Goal: Task Accomplishment & Management: Complete application form

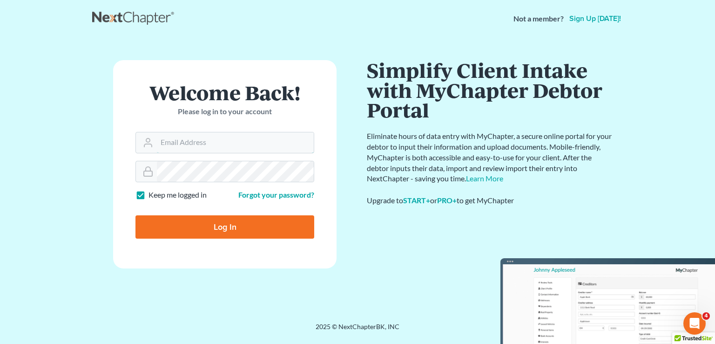
type input "[PERSON_NAME][EMAIL_ADDRESS][DOMAIN_NAME]"
click at [225, 230] on input "Log In" at bounding box center [224, 226] width 179 height 23
type input "Thinking..."
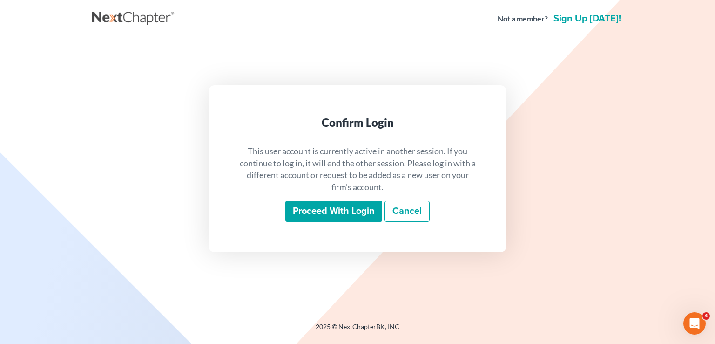
click at [346, 209] on input "Proceed with login" at bounding box center [333, 211] width 97 height 21
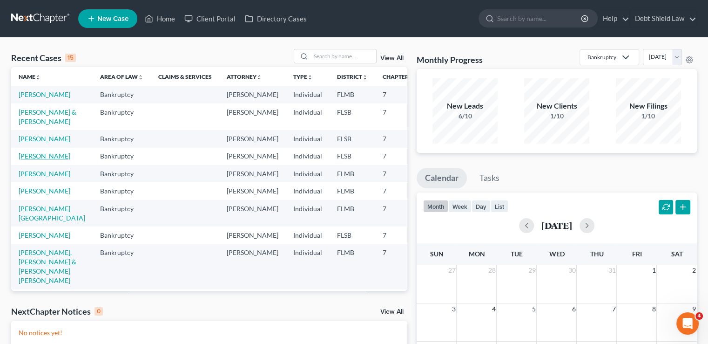
click at [34, 160] on link "[PERSON_NAME]" at bounding box center [45, 156] width 52 height 8
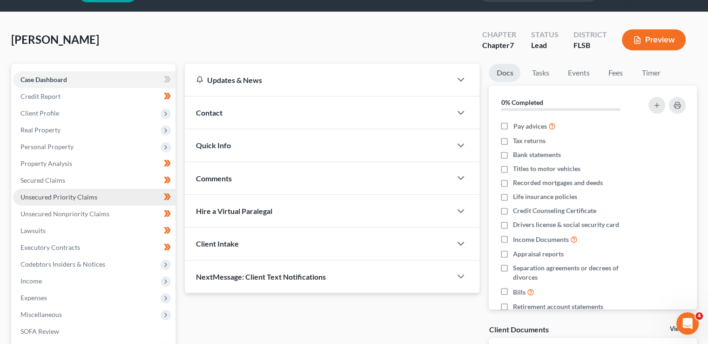
scroll to position [93, 0]
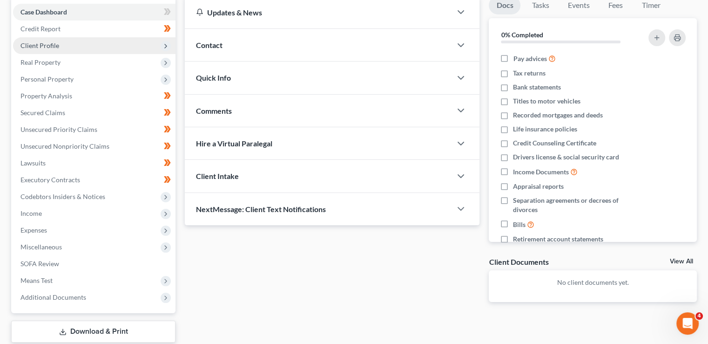
click at [134, 43] on span "Client Profile" at bounding box center [94, 45] width 162 height 17
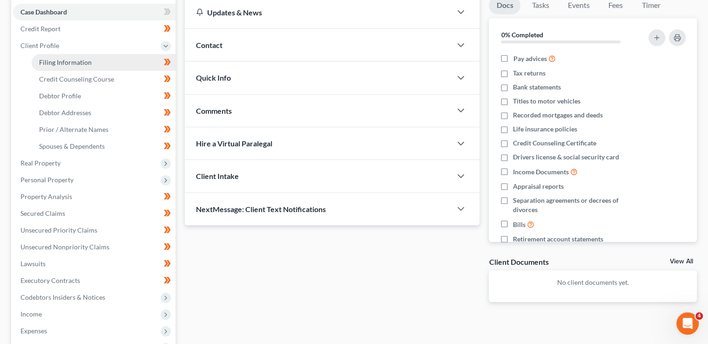
click at [120, 66] on link "Filing Information" at bounding box center [104, 62] width 144 height 17
select select "1"
select select "0"
select select "9"
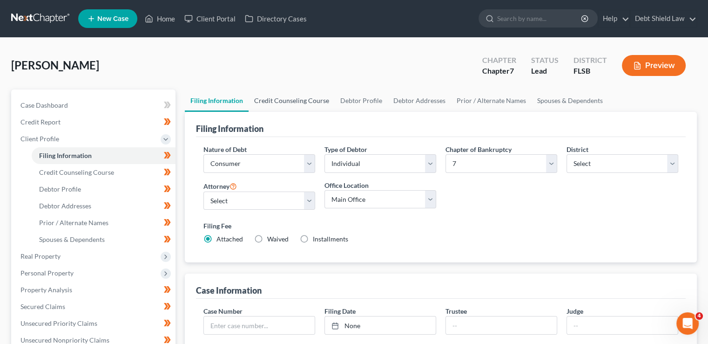
click at [304, 104] on link "Credit Counseling Course" at bounding box center [292, 100] width 86 height 22
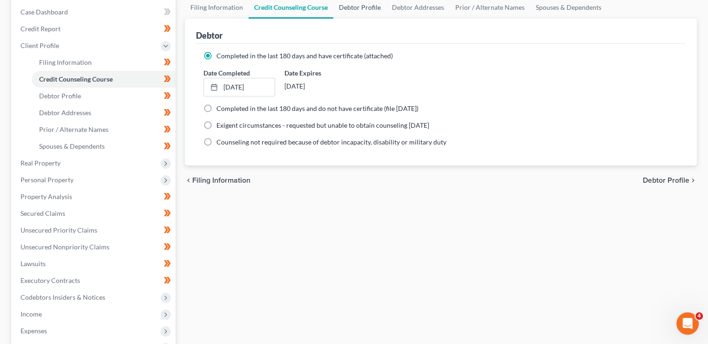
click at [344, 13] on link "Debtor Profile" at bounding box center [359, 7] width 53 height 22
select select "1"
select select "3"
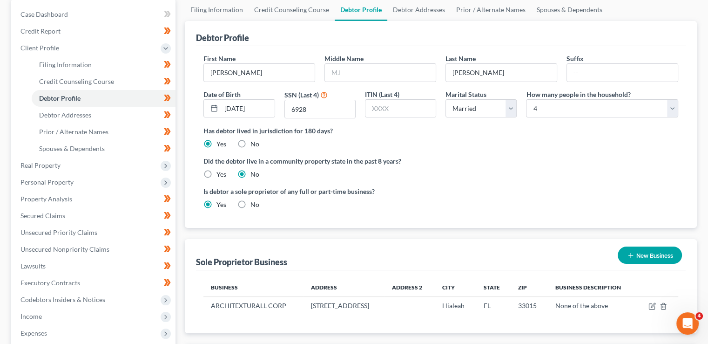
scroll to position [47, 0]
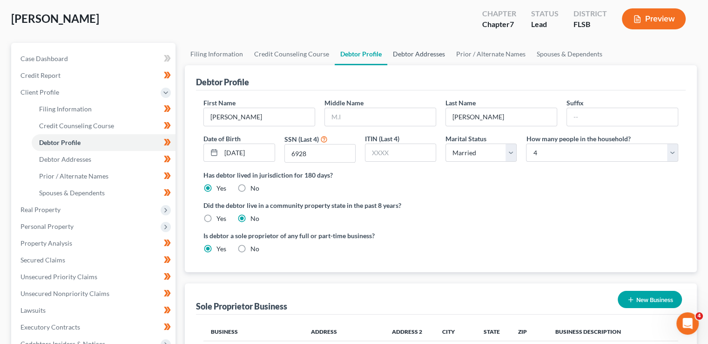
click at [404, 62] on link "Debtor Addresses" at bounding box center [418, 54] width 63 height 22
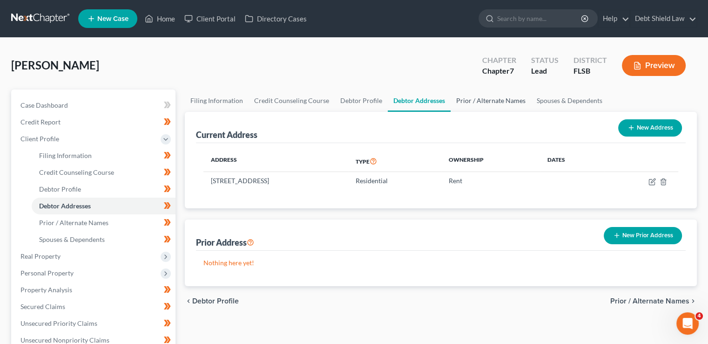
click at [479, 103] on link "Prior / Alternate Names" at bounding box center [491, 100] width 81 height 22
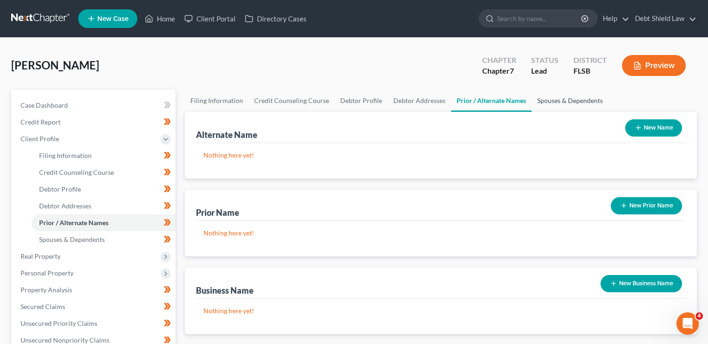
click at [571, 110] on link "Spouses & Dependents" at bounding box center [570, 100] width 77 height 22
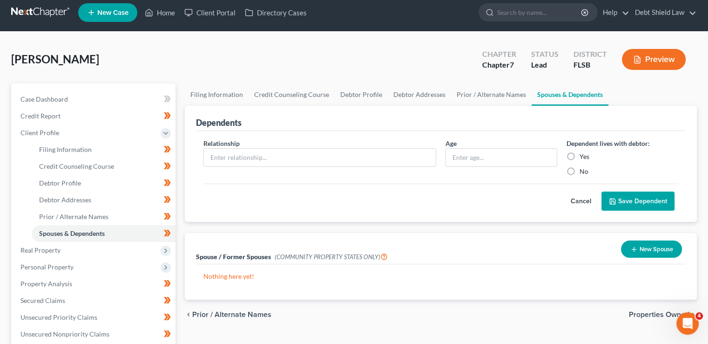
scroll to position [47, 0]
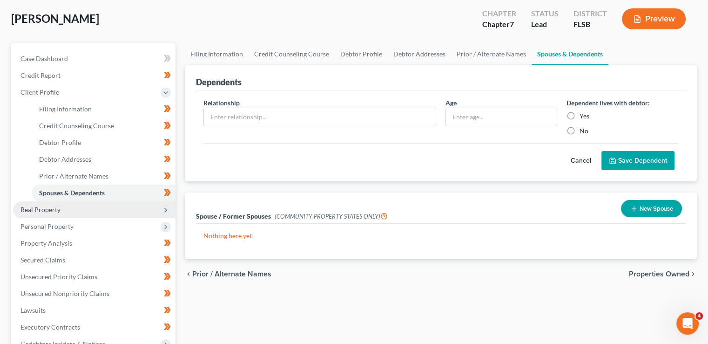
click at [89, 207] on span "Real Property" at bounding box center [94, 209] width 162 height 17
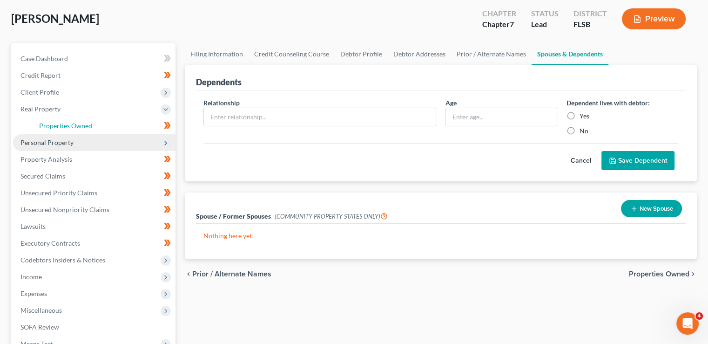
click at [108, 124] on link "Properties Owned" at bounding box center [104, 125] width 144 height 17
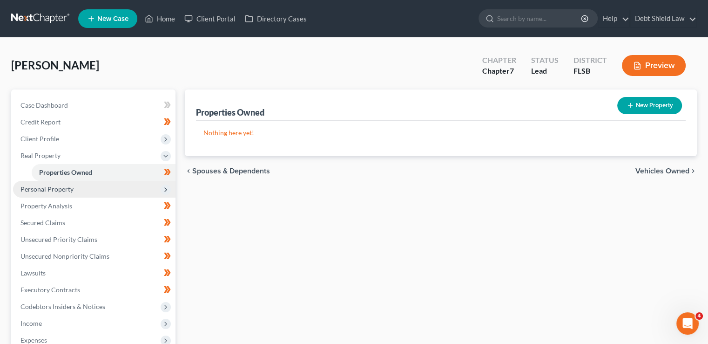
click at [115, 194] on span "Personal Property" at bounding box center [94, 189] width 162 height 17
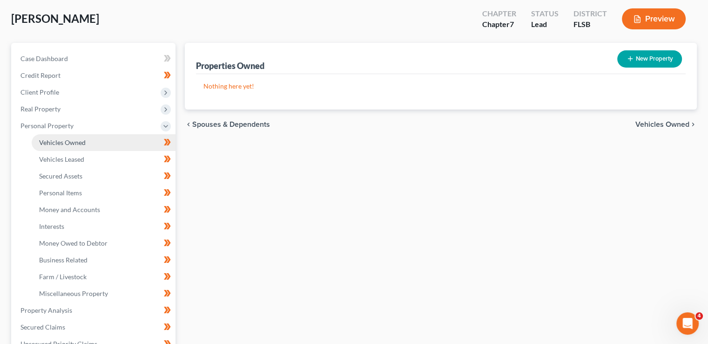
click at [97, 142] on link "Vehicles Owned" at bounding box center [104, 142] width 144 height 17
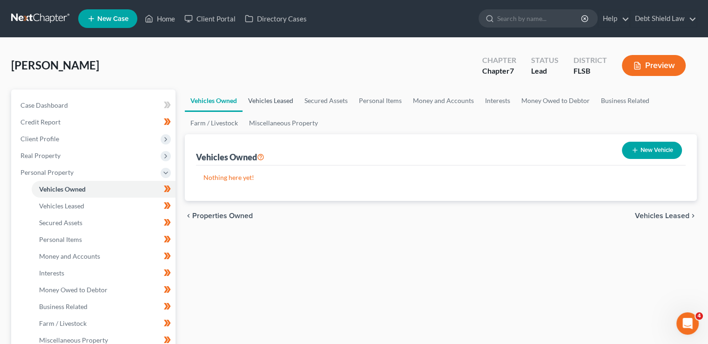
click at [261, 104] on link "Vehicles Leased" at bounding box center [271, 100] width 56 height 22
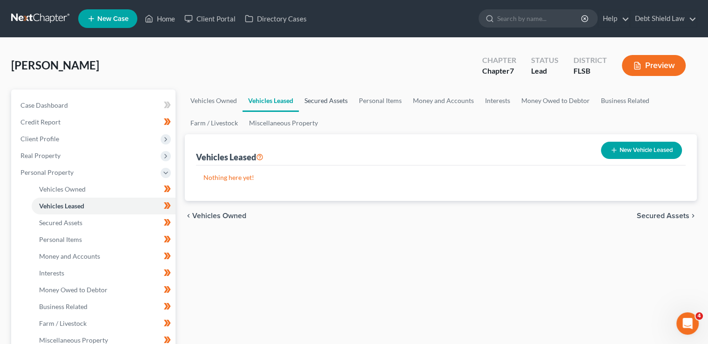
click at [314, 98] on link "Secured Assets" at bounding box center [326, 100] width 54 height 22
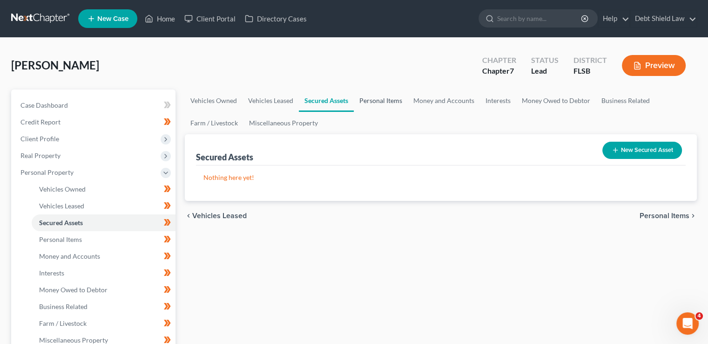
click at [394, 101] on link "Personal Items" at bounding box center [381, 100] width 54 height 22
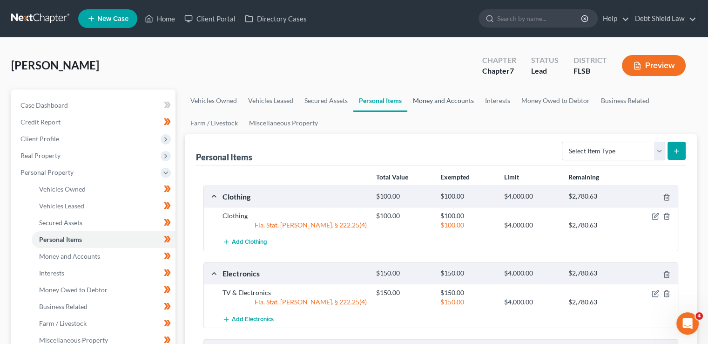
click at [426, 105] on link "Money and Accounts" at bounding box center [443, 100] width 72 height 22
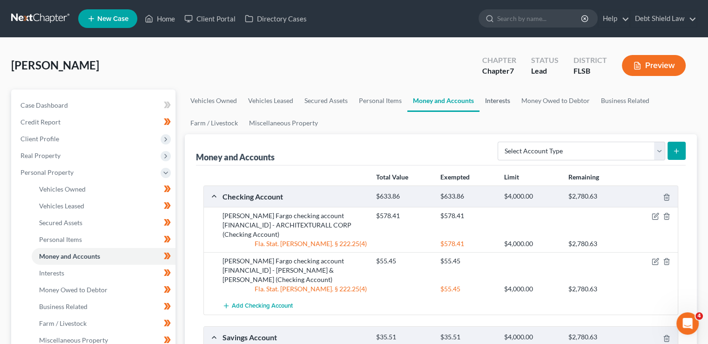
click at [486, 95] on link "Interests" at bounding box center [497, 100] width 36 height 22
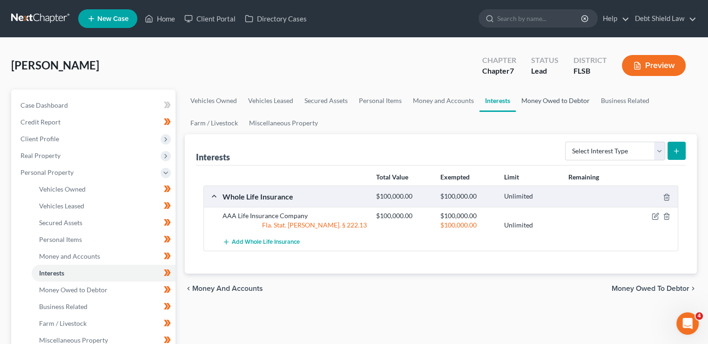
click at [529, 102] on link "Money Owed to Debtor" at bounding box center [556, 100] width 80 height 22
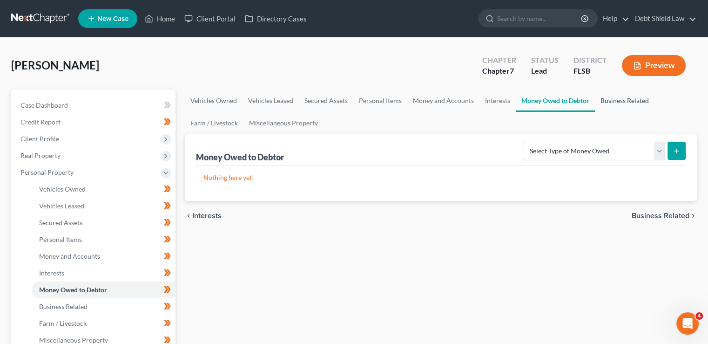
click at [613, 104] on link "Business Related" at bounding box center [625, 100] width 60 height 22
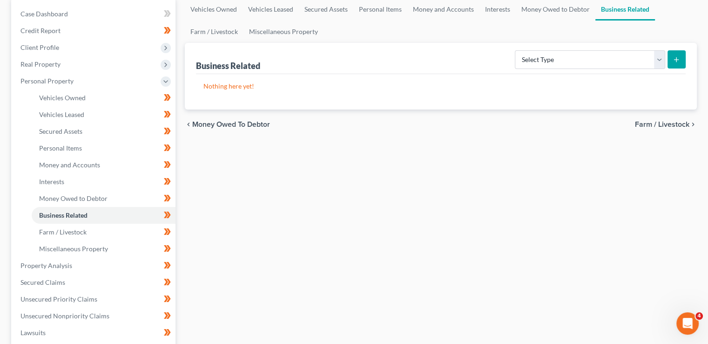
scroll to position [186, 0]
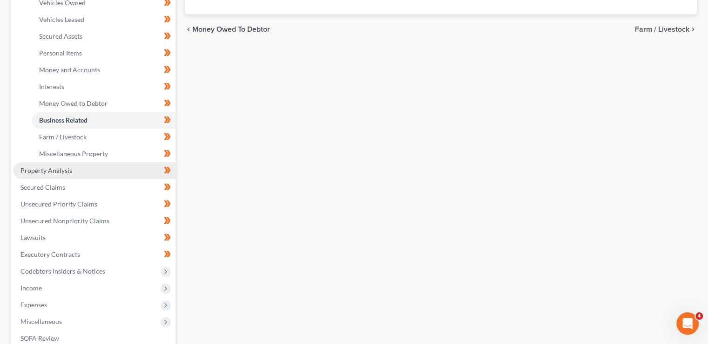
click at [67, 166] on span "Property Analysis" at bounding box center [46, 170] width 52 height 8
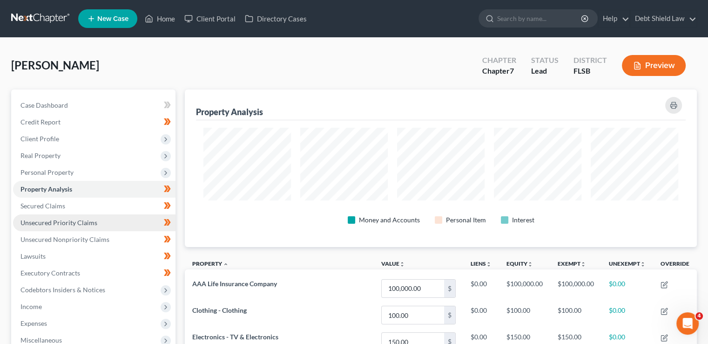
click at [54, 216] on link "Unsecured Priority Claims" at bounding box center [94, 222] width 162 height 17
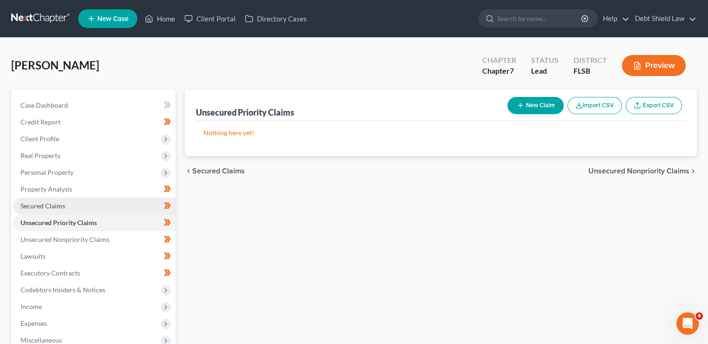
click at [63, 201] on link "Secured Claims" at bounding box center [94, 205] width 162 height 17
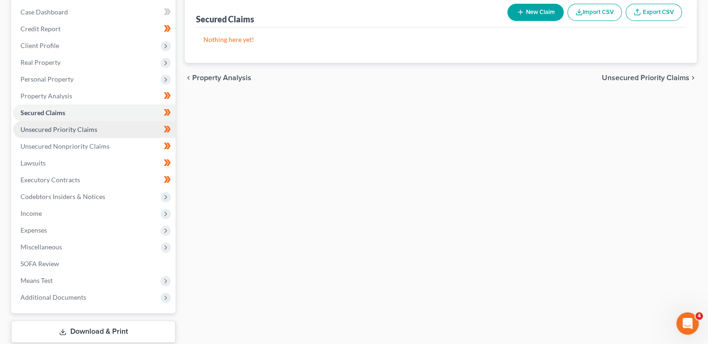
click at [68, 131] on span "Unsecured Priority Claims" at bounding box center [58, 129] width 77 height 8
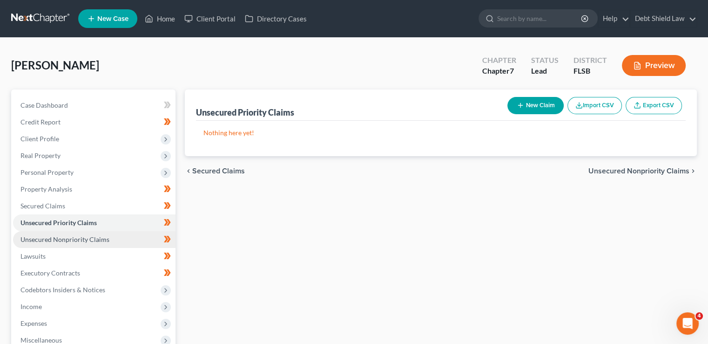
click at [67, 239] on span "Unsecured Nonpriority Claims" at bounding box center [64, 239] width 89 height 8
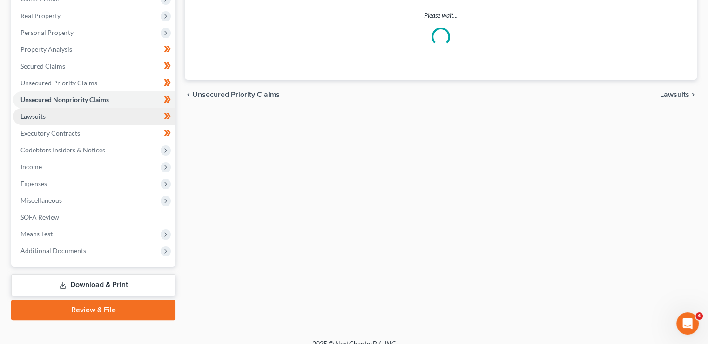
click at [70, 116] on link "Lawsuits" at bounding box center [94, 116] width 162 height 17
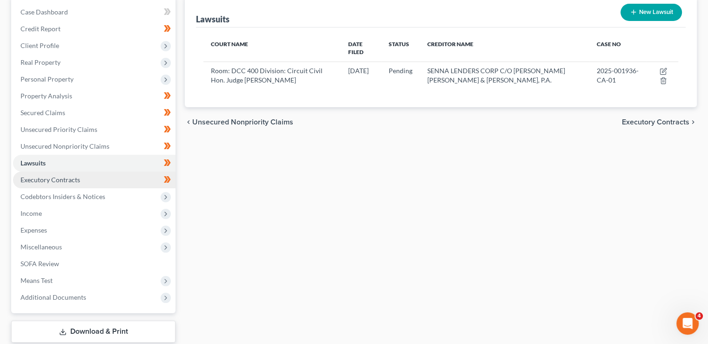
click at [65, 178] on span "Executory Contracts" at bounding box center [50, 179] width 60 height 8
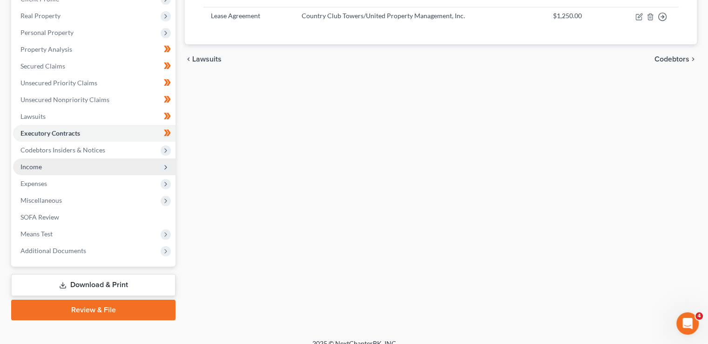
click at [84, 168] on span "Income" at bounding box center [94, 166] width 162 height 17
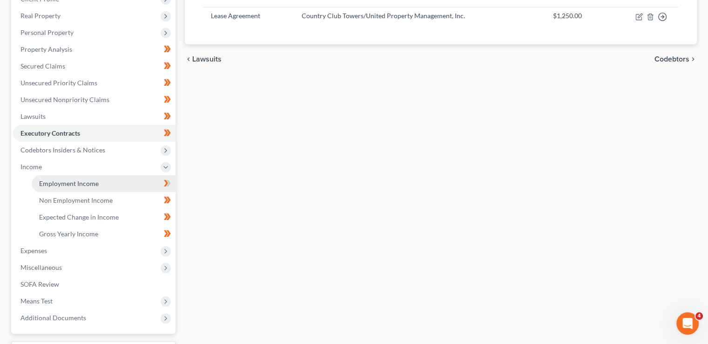
click at [69, 182] on span "Employment Income" at bounding box center [69, 183] width 60 height 8
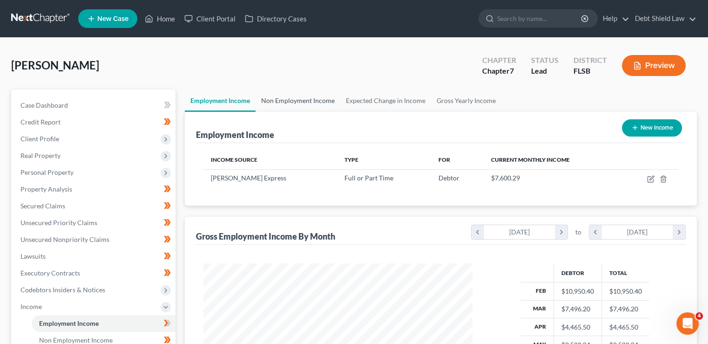
click at [294, 100] on link "Non Employment Income" at bounding box center [298, 100] width 85 height 22
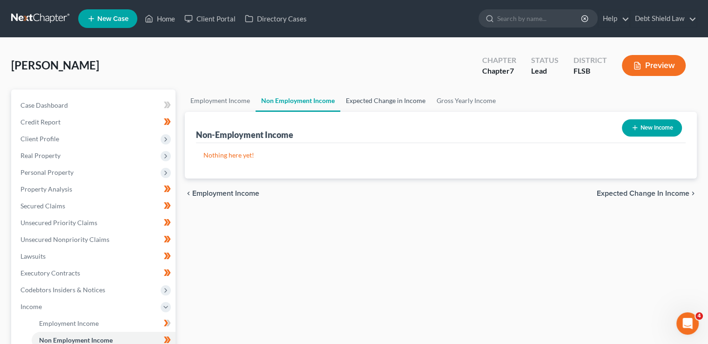
click at [369, 101] on link "Expected Change in Income" at bounding box center [385, 100] width 91 height 22
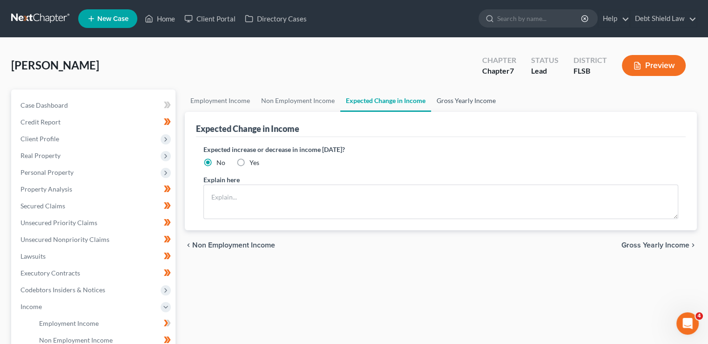
click at [458, 108] on link "Gross Yearly Income" at bounding box center [466, 100] width 70 height 22
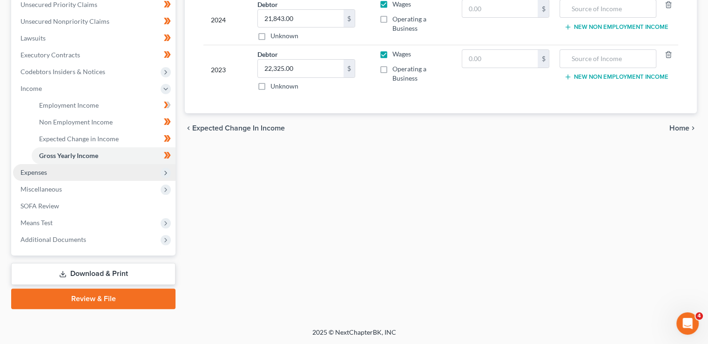
click at [112, 168] on span "Expenses" at bounding box center [94, 172] width 162 height 17
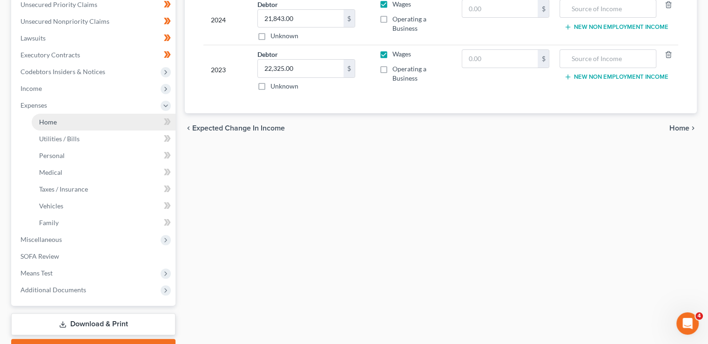
click at [82, 121] on link "Home" at bounding box center [104, 122] width 144 height 17
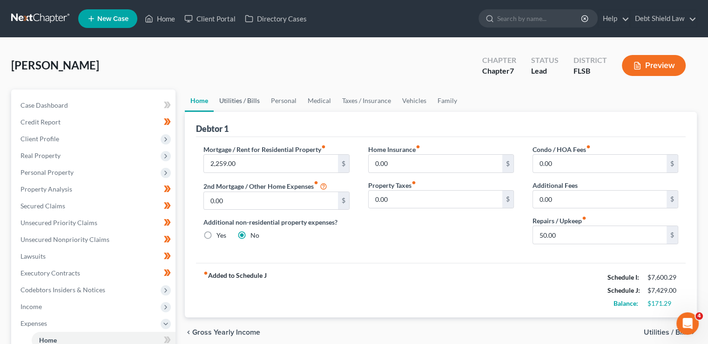
click at [239, 97] on link "Utilities / Bills" at bounding box center [240, 100] width 52 height 22
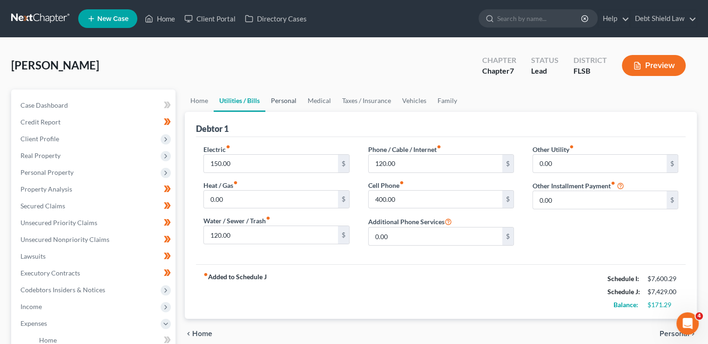
click at [277, 104] on link "Personal" at bounding box center [283, 100] width 37 height 22
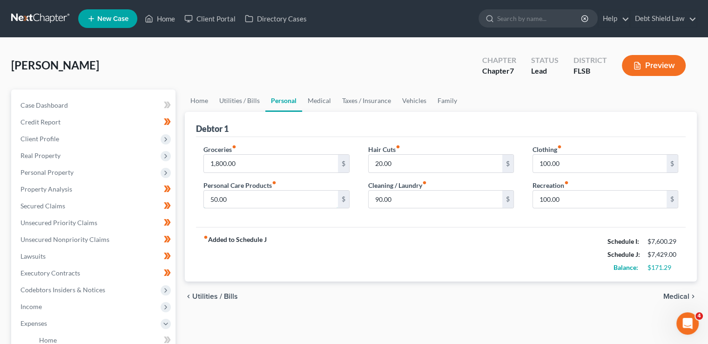
click at [212, 200] on input "50.00" at bounding box center [271, 199] width 134 height 18
type input "100.00"
click at [454, 243] on div "fiber_manual_record Added to Schedule J Schedule I: $7,600.29 Schedule J: $7,47…" at bounding box center [441, 254] width 490 height 54
click at [378, 164] on input "20.00" at bounding box center [436, 164] width 134 height 18
click at [374, 159] on input "20.00" at bounding box center [436, 164] width 134 height 18
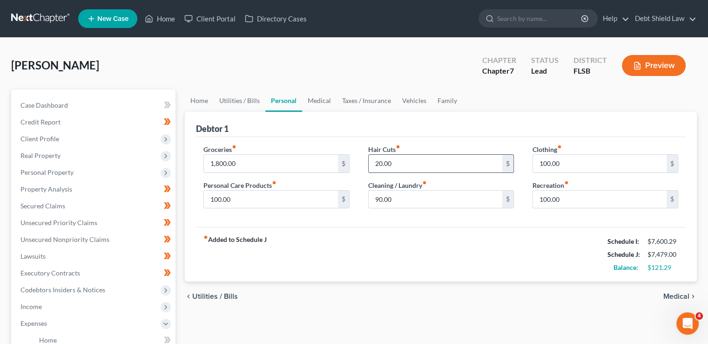
click at [378, 162] on input "20.00" at bounding box center [436, 164] width 134 height 18
type input "80.00"
click at [220, 159] on input "1,800.00" at bounding box center [271, 164] width 134 height 18
click at [220, 160] on input "1,800.00" at bounding box center [271, 164] width 134 height 18
drag, startPoint x: 232, startPoint y: 168, endPoint x: 186, endPoint y: 158, distance: 47.1
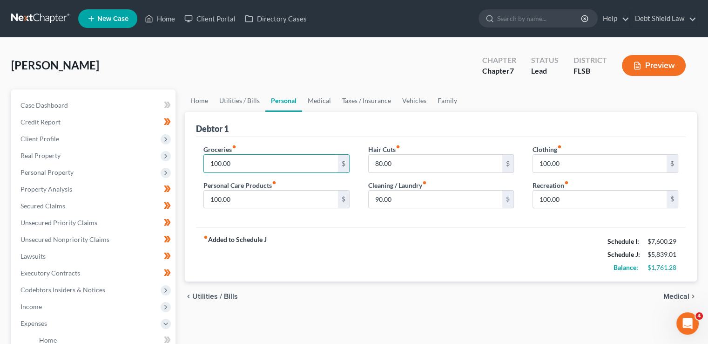
click at [186, 158] on div "Debtor 1 Groceries fiber_manual_record 100.00 $ Personal Care Products fiber_ma…" at bounding box center [441, 197] width 512 height 170
type input "1,700"
click at [290, 243] on div "fiber_manual_record Added to Schedule J Schedule I: $7,600.29 Schedule J: $7,43…" at bounding box center [441, 254] width 490 height 54
click at [318, 102] on link "Medical" at bounding box center [319, 100] width 34 height 22
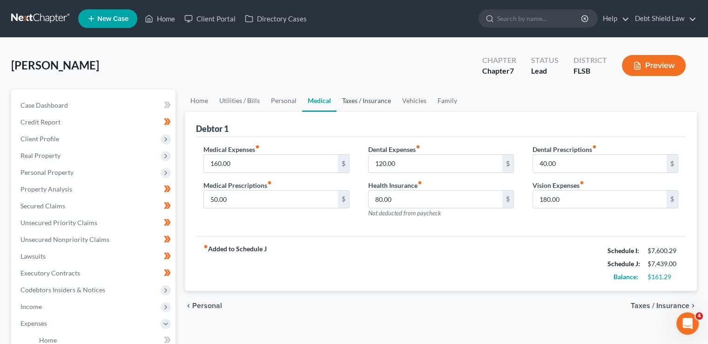
click at [365, 101] on link "Taxes / Insurance" at bounding box center [367, 100] width 60 height 22
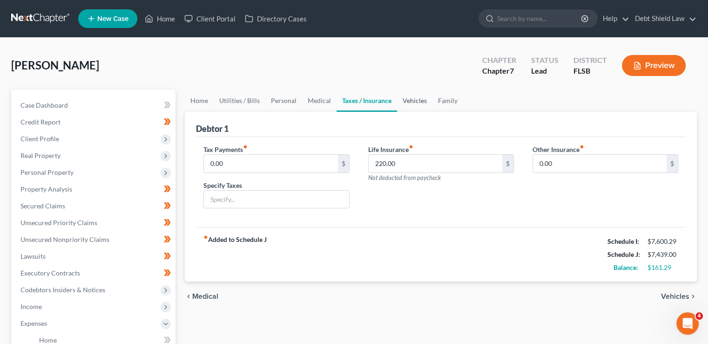
click at [413, 101] on link "Vehicles" at bounding box center [414, 100] width 35 height 22
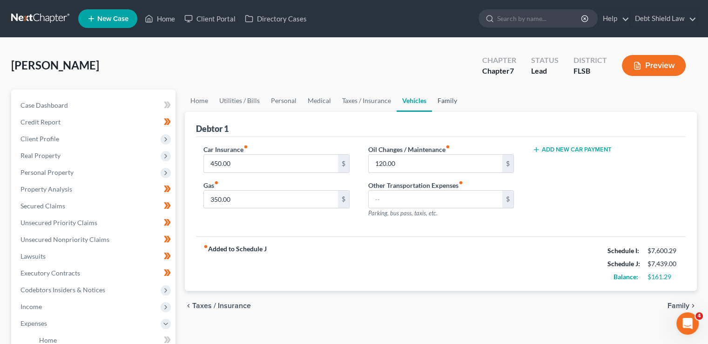
drag, startPoint x: 444, startPoint y: 100, endPoint x: 434, endPoint y: 127, distance: 28.6
click at [444, 101] on link "Family" at bounding box center [447, 100] width 31 height 22
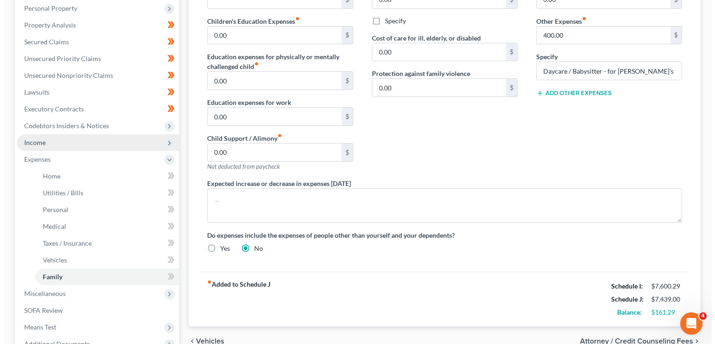
scroll to position [186, 0]
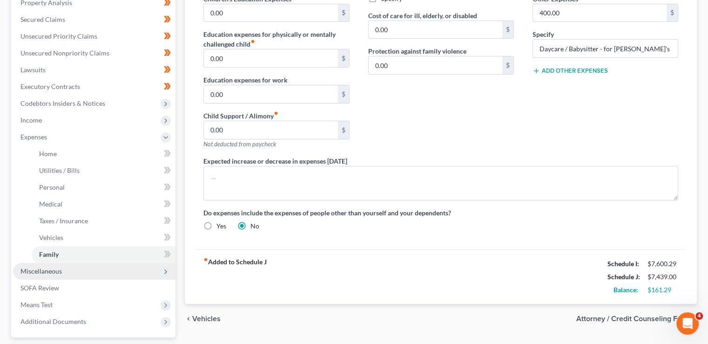
click at [82, 265] on span "Miscellaneous" at bounding box center [94, 271] width 162 height 17
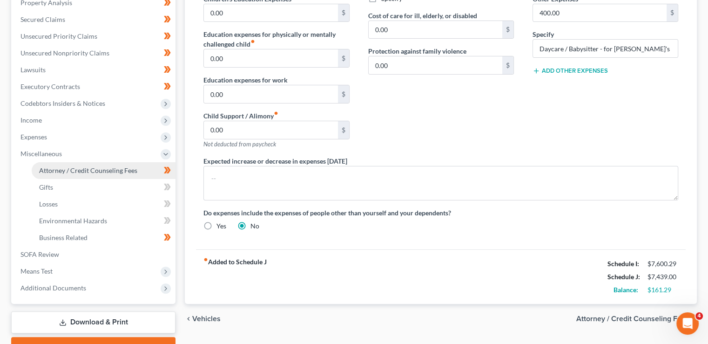
click at [73, 172] on span "Attorney / Credit Counseling Fees" at bounding box center [88, 170] width 98 height 8
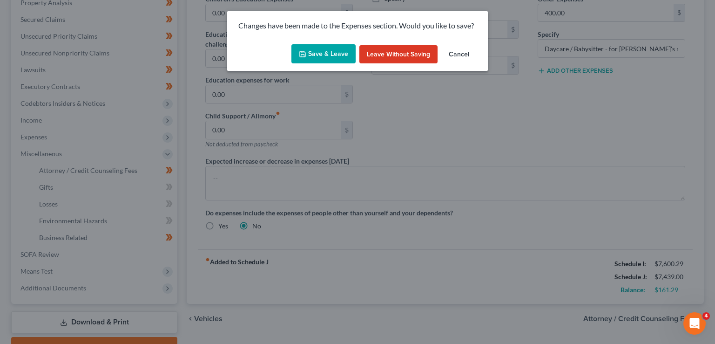
click at [313, 52] on button "Save & Leave" at bounding box center [323, 54] width 64 height 20
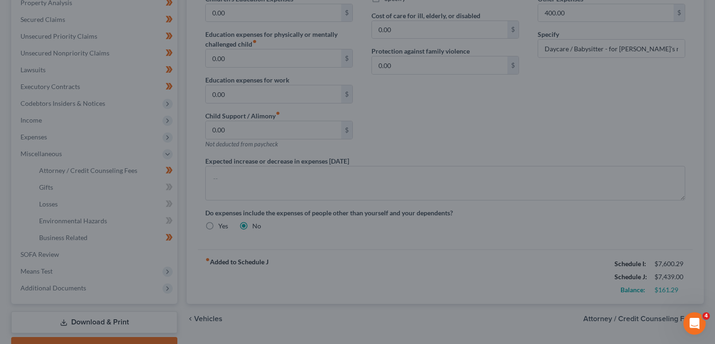
select select "2"
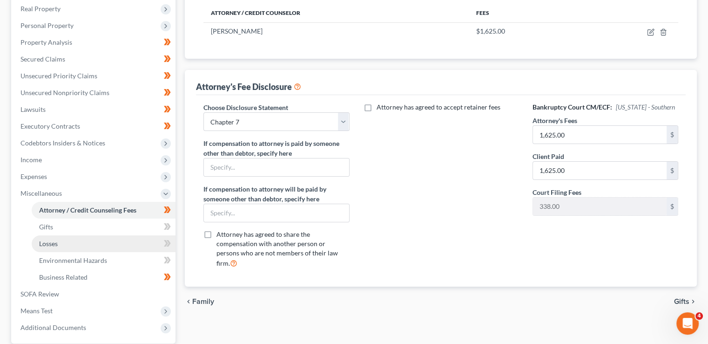
scroll to position [186, 0]
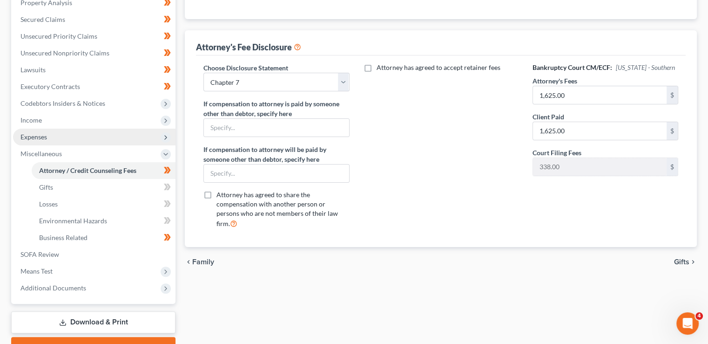
click at [61, 140] on span "Expenses" at bounding box center [94, 136] width 162 height 17
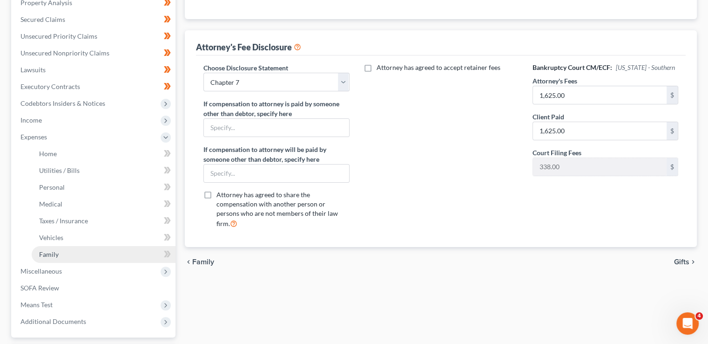
click at [50, 253] on span "Family" at bounding box center [49, 254] width 20 height 8
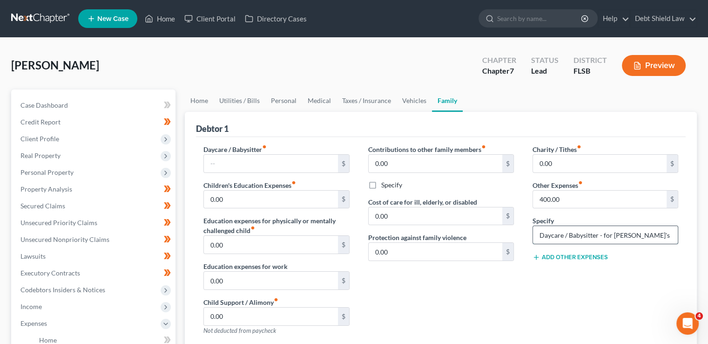
click at [661, 231] on input "Daycare / Babysitter - for Debtor's mother" at bounding box center [605, 235] width 145 height 18
type input "Daycare / Babysitter - for Debtor's mother in law"
click at [611, 279] on div "Charity / Tithes fiber_manual_record 0.00 $ Other Expenses fiber_manual_record …" at bounding box center [605, 243] width 164 height 198
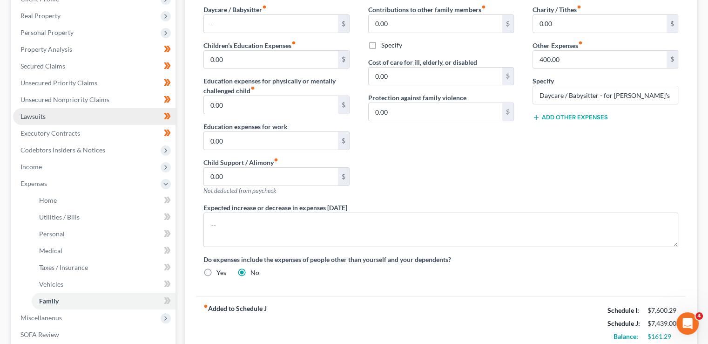
click at [73, 116] on link "Lawsuits" at bounding box center [94, 116] width 162 height 17
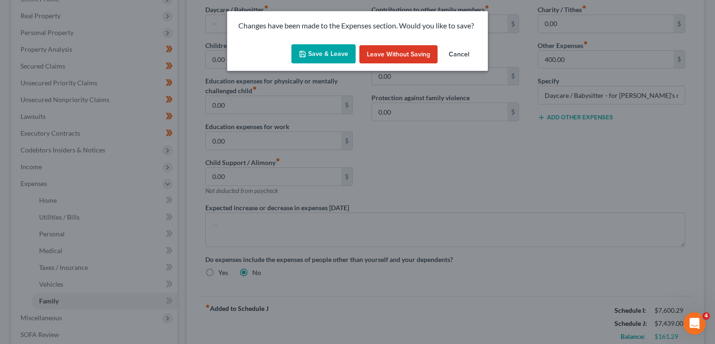
click at [317, 56] on button "Save & Leave" at bounding box center [323, 54] width 64 height 20
